Goal: Task Accomplishment & Management: Complete application form

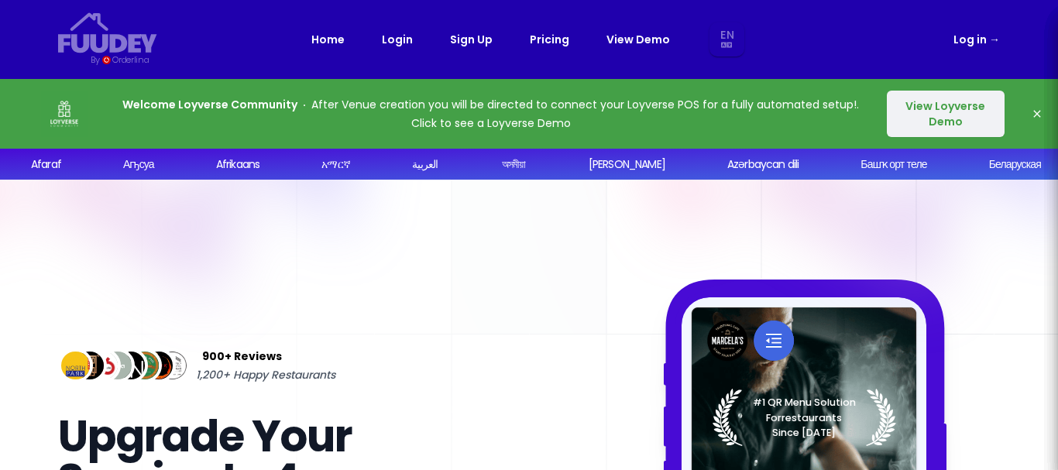
select select "en"
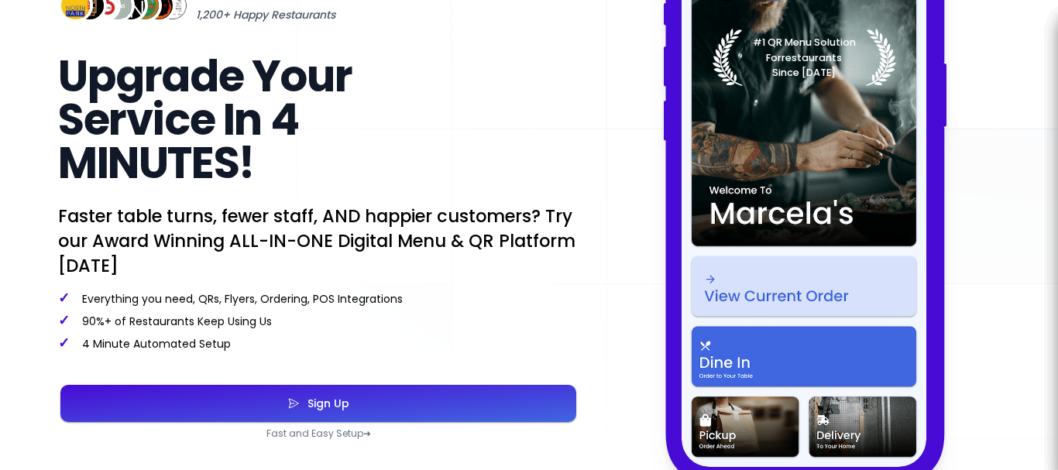
scroll to position [387, 0]
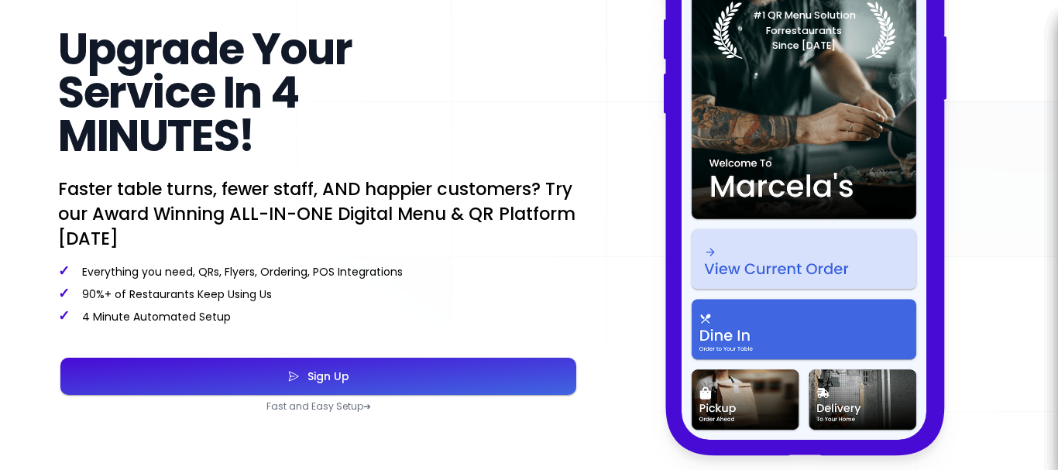
click at [421, 379] on button "Sign Up" at bounding box center [318, 376] width 516 height 37
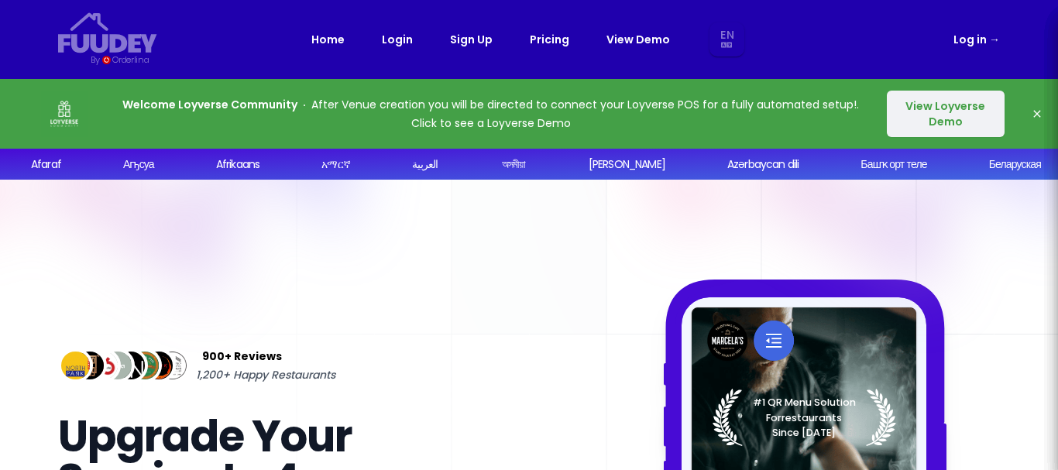
select select "en"
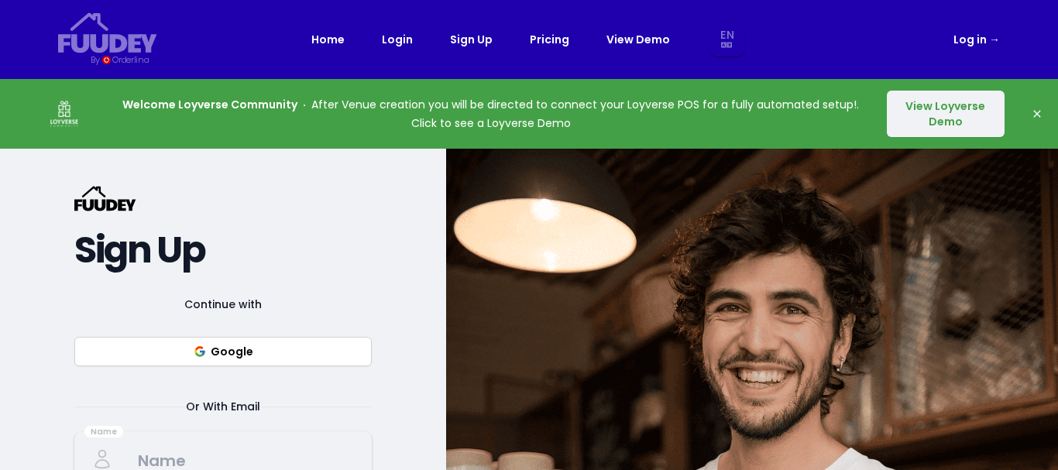
scroll to position [232, 0]
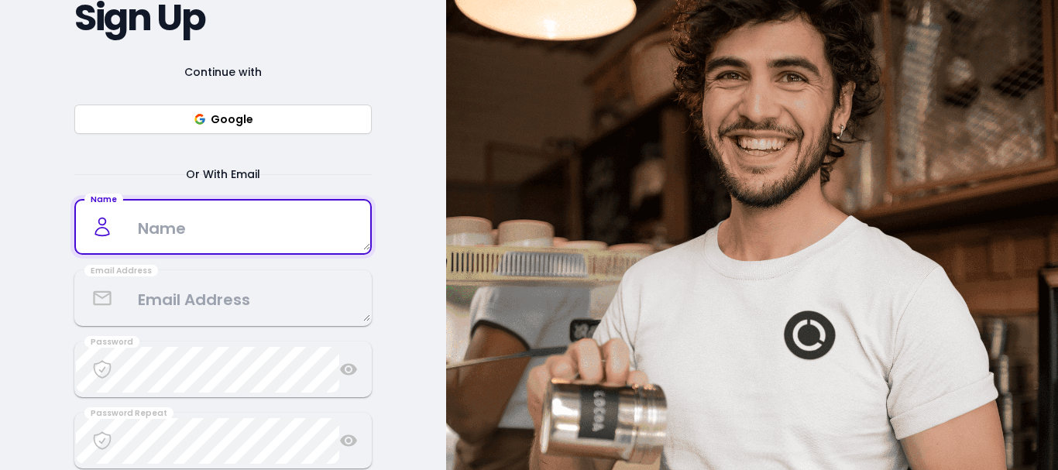
click at [303, 221] on textarea at bounding box center [223, 227] width 294 height 46
type textarea "Azhar"
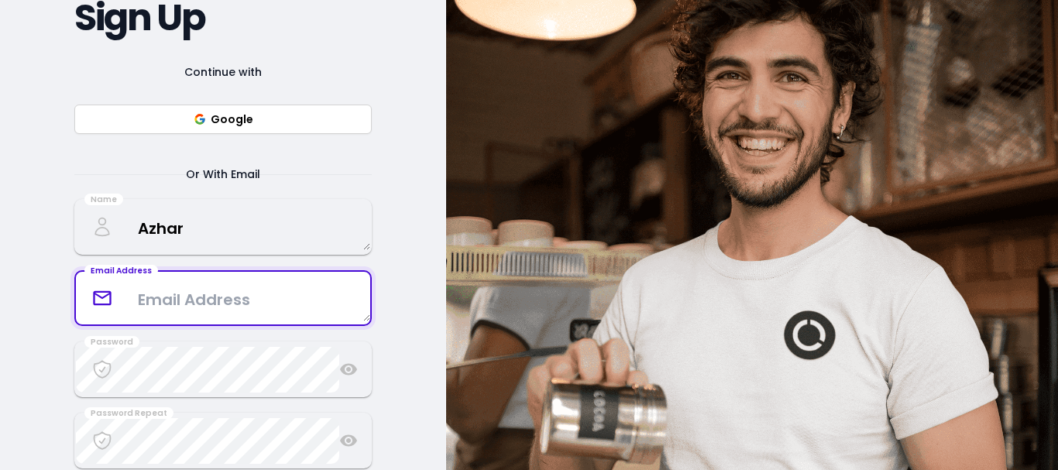
select select "en"
type textarea "[EMAIL_ADDRESS][DOMAIN_NAME]"
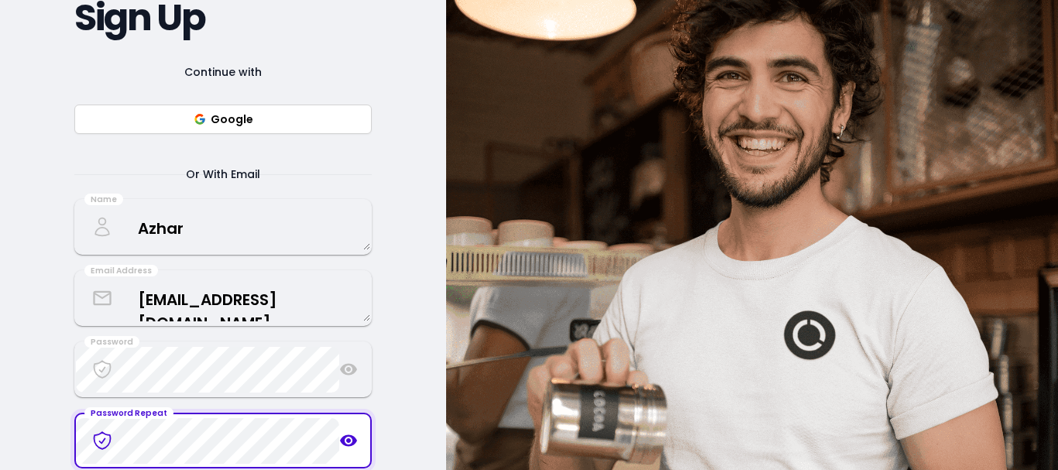
scroll to position [387, 0]
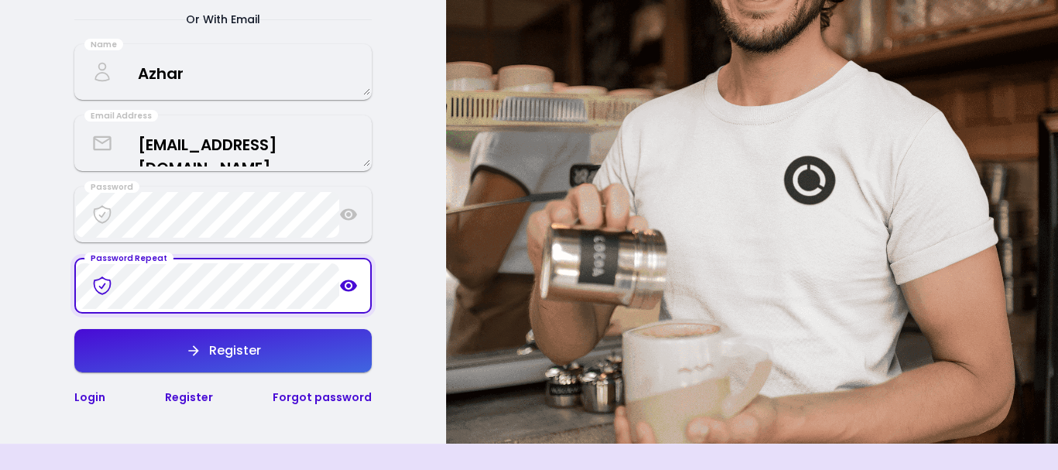
click at [250, 365] on button "Register" at bounding box center [222, 350] width 297 height 43
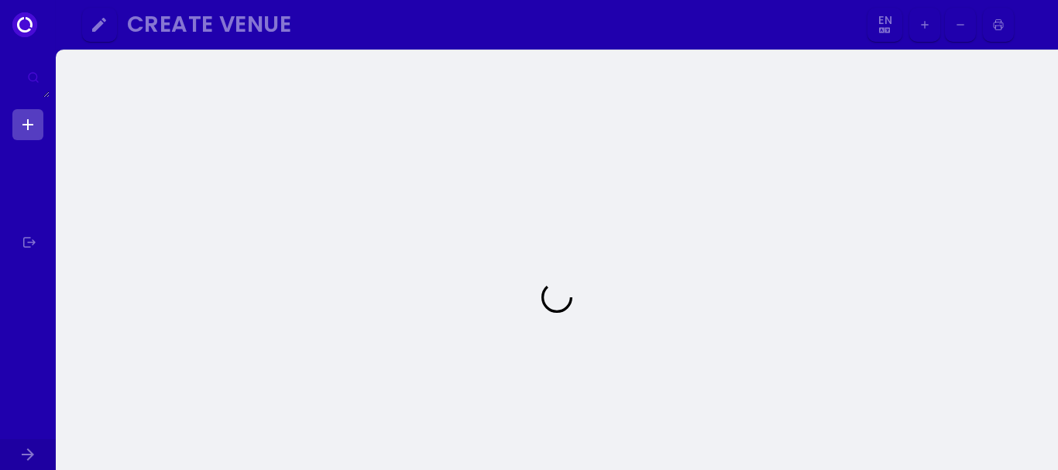
select select "en"
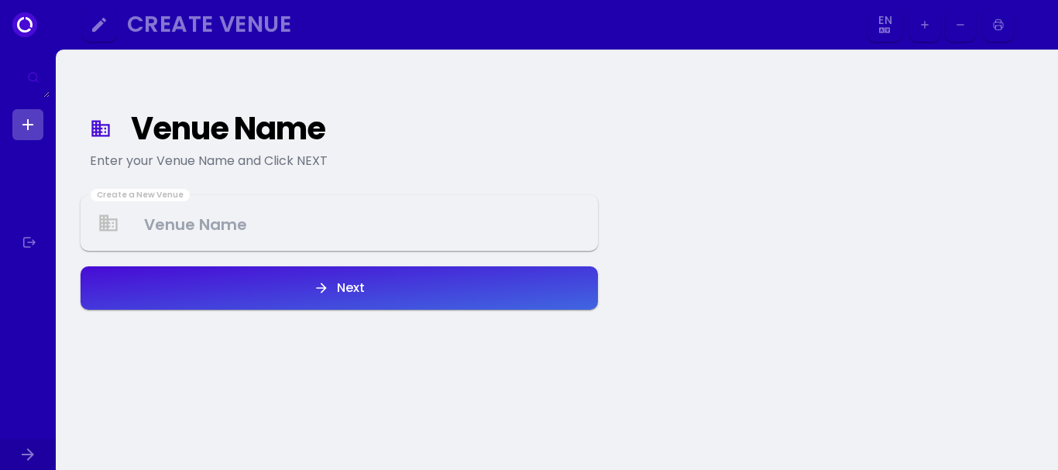
select select "en"
click at [359, 242] on Venue at bounding box center [339, 224] width 514 height 46
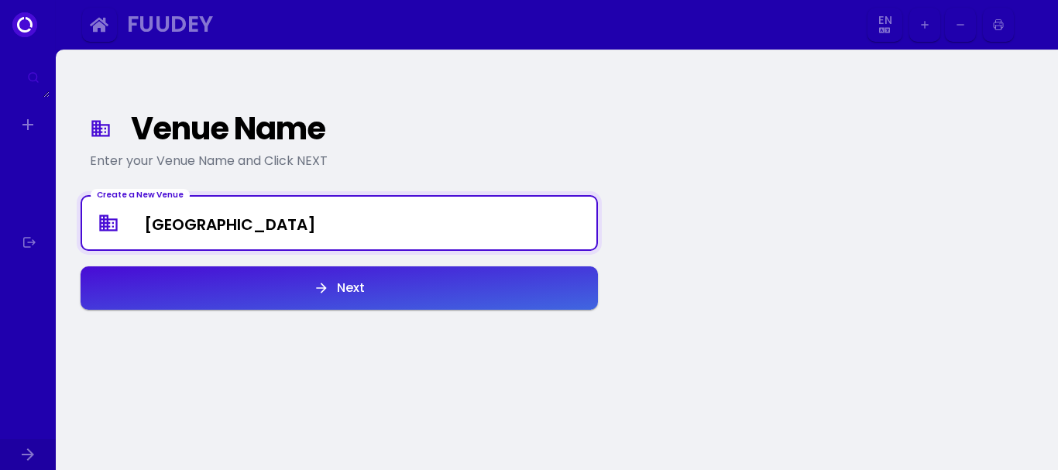
type Venue "[GEOGRAPHIC_DATA]"
click at [373, 302] on button "Next" at bounding box center [339, 287] width 517 height 43
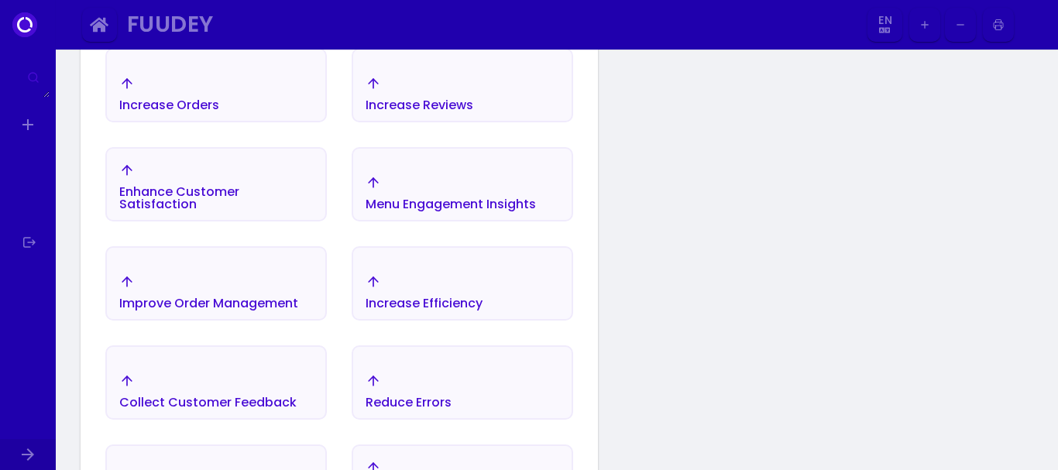
scroll to position [412, 0]
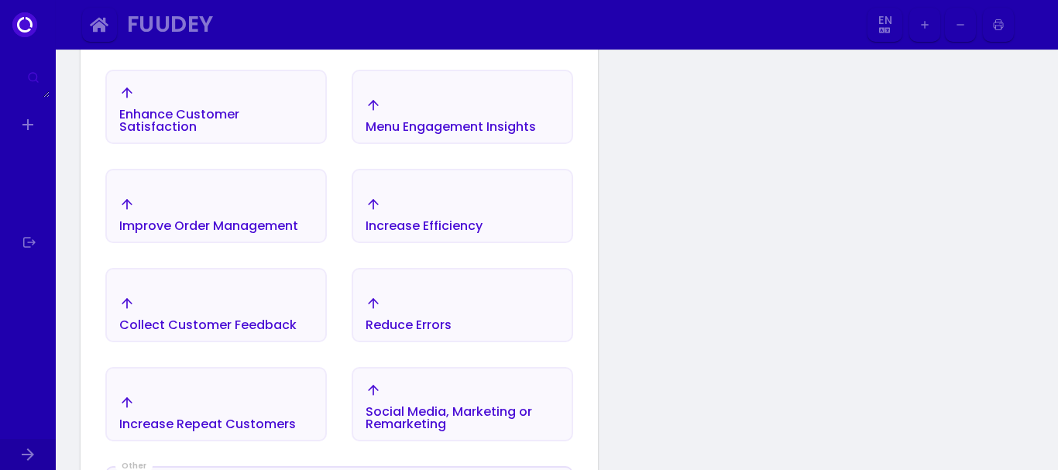
click at [379, 325] on div "Reduce Errors" at bounding box center [409, 325] width 86 height 12
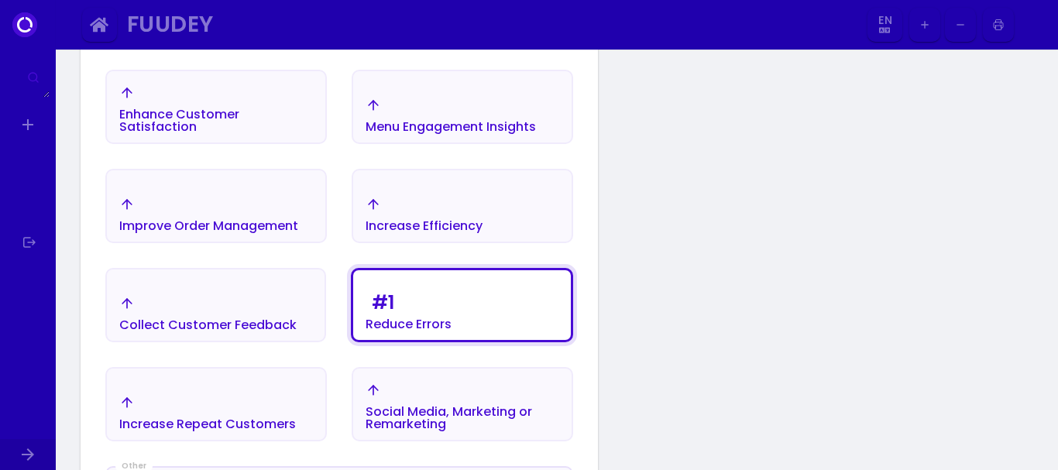
click at [286, 231] on div "Improve Order Management" at bounding box center [208, 226] width 179 height 12
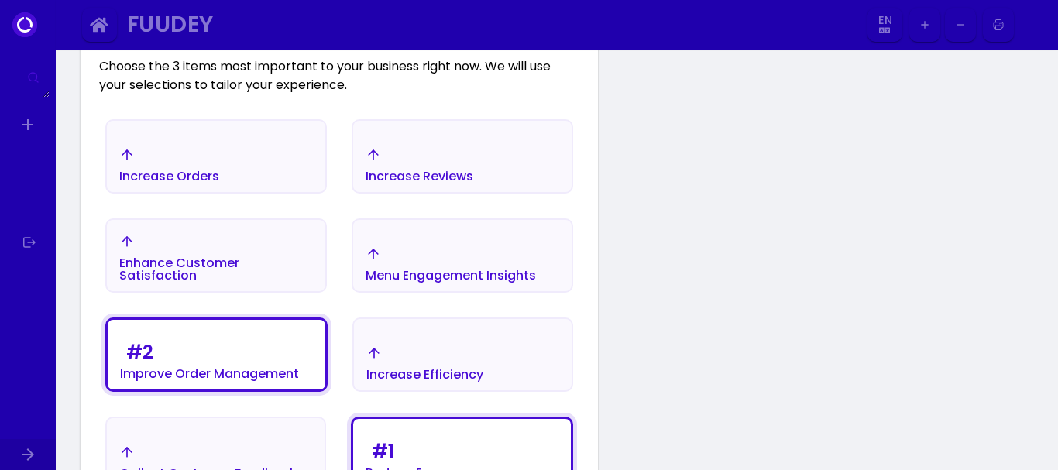
scroll to position [257, 0]
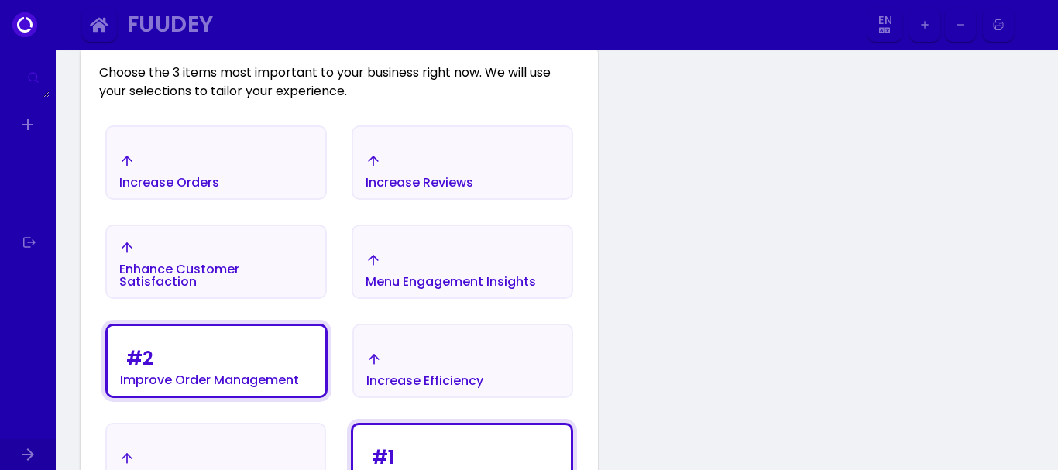
click at [272, 193] on div "Increase Orders" at bounding box center [216, 171] width 218 height 54
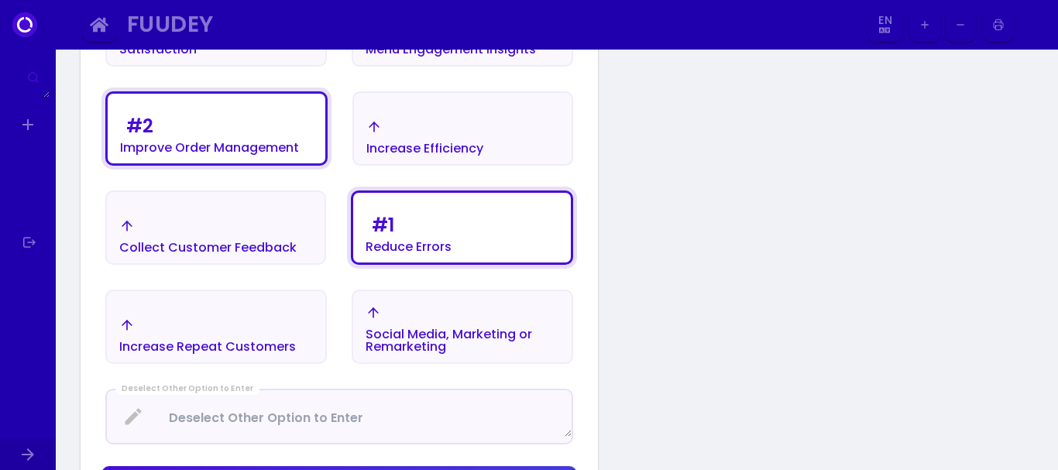
scroll to position [567, 0]
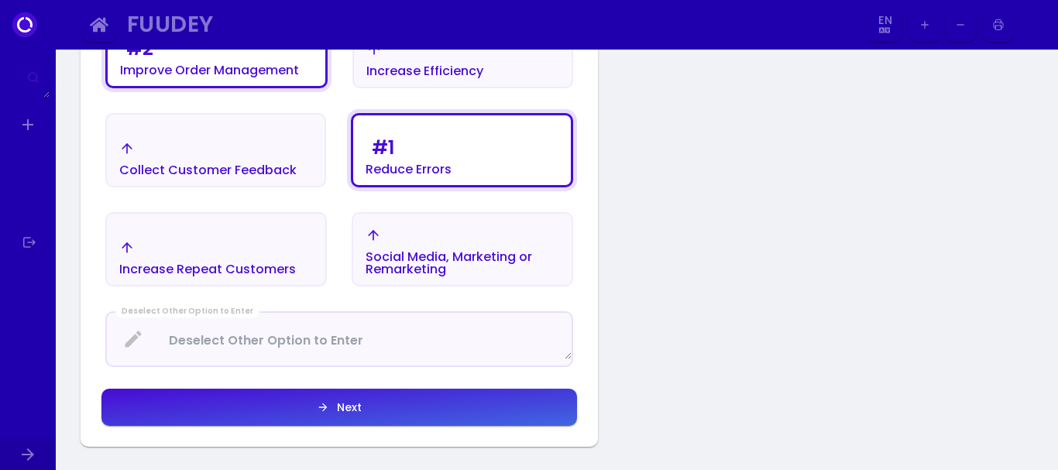
click at [434, 407] on button "Next" at bounding box center [339, 407] width 476 height 37
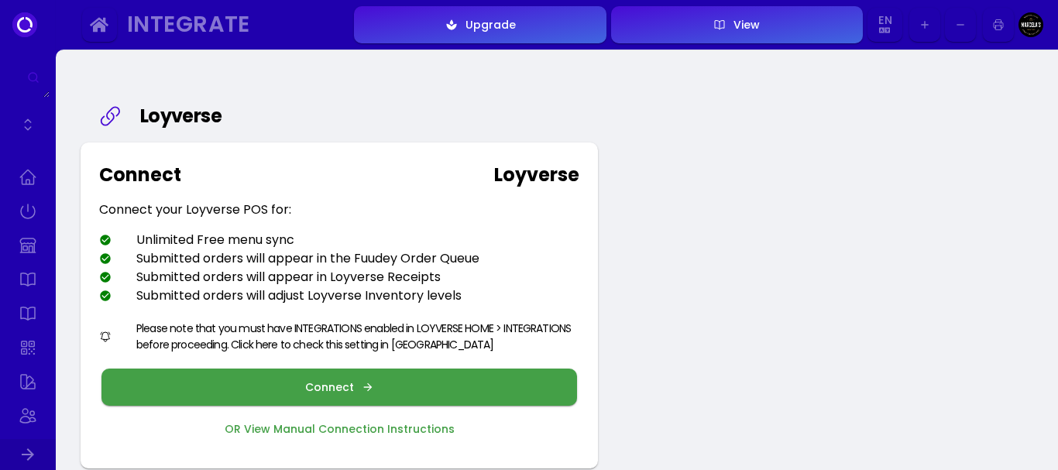
click at [345, 383] on div "Connect" at bounding box center [333, 387] width 57 height 11
